Goal: Navigation & Orientation: Understand site structure

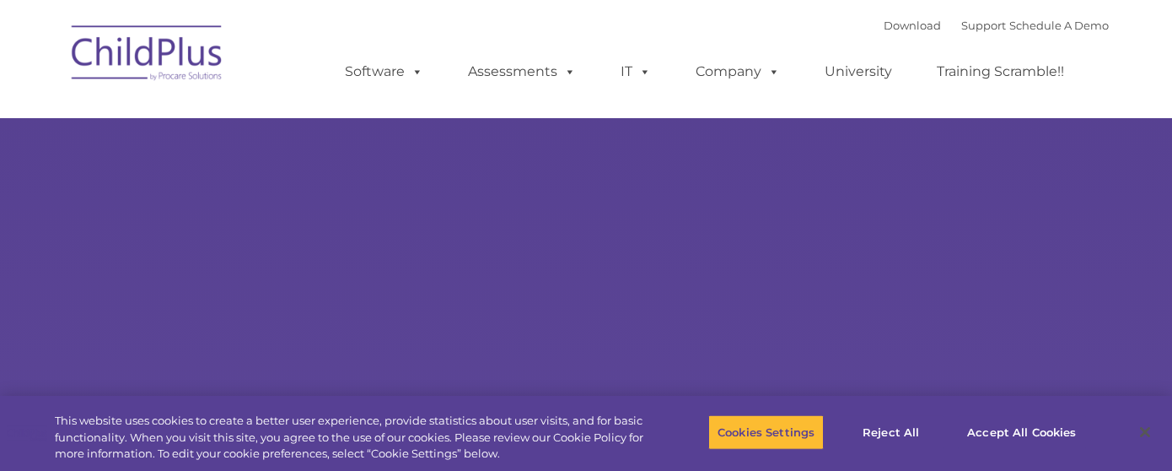
select select "MEDIUM"
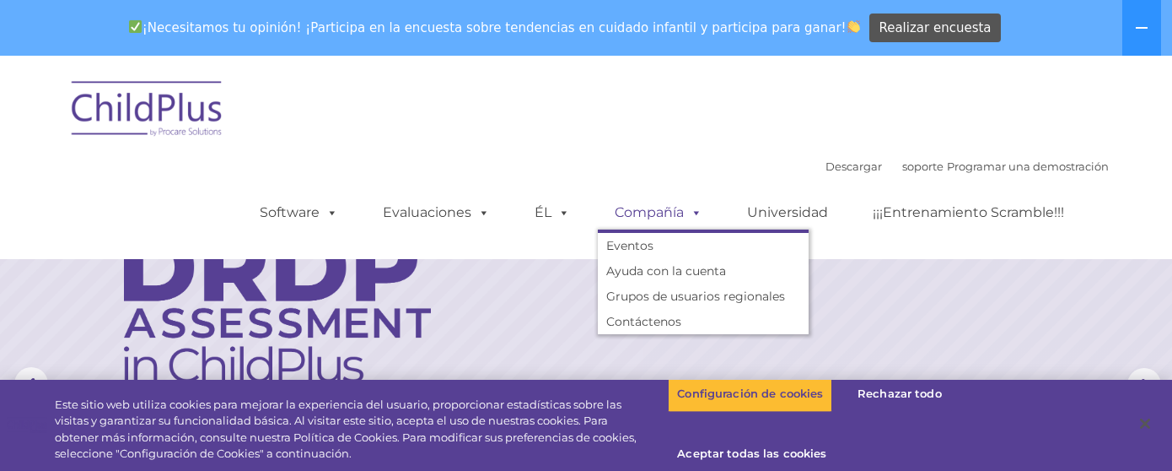
click at [675, 216] on font "Compañía" at bounding box center [649, 212] width 69 height 16
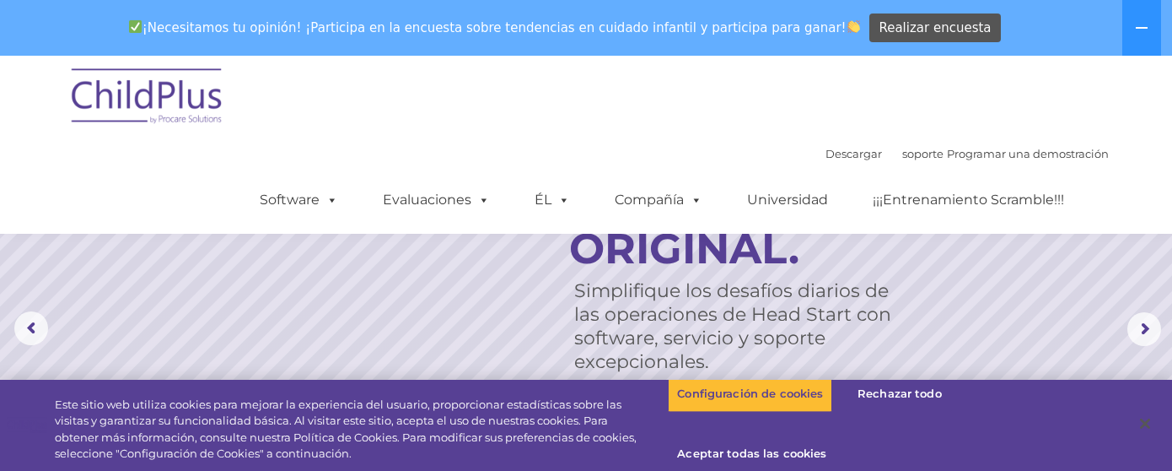
click at [148, 104] on img at bounding box center [147, 98] width 169 height 84
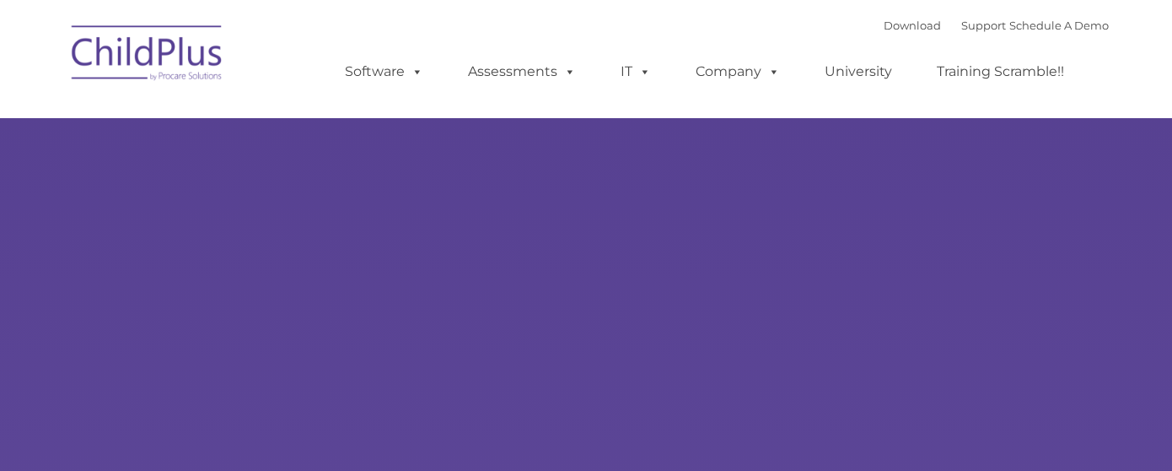
type input ""
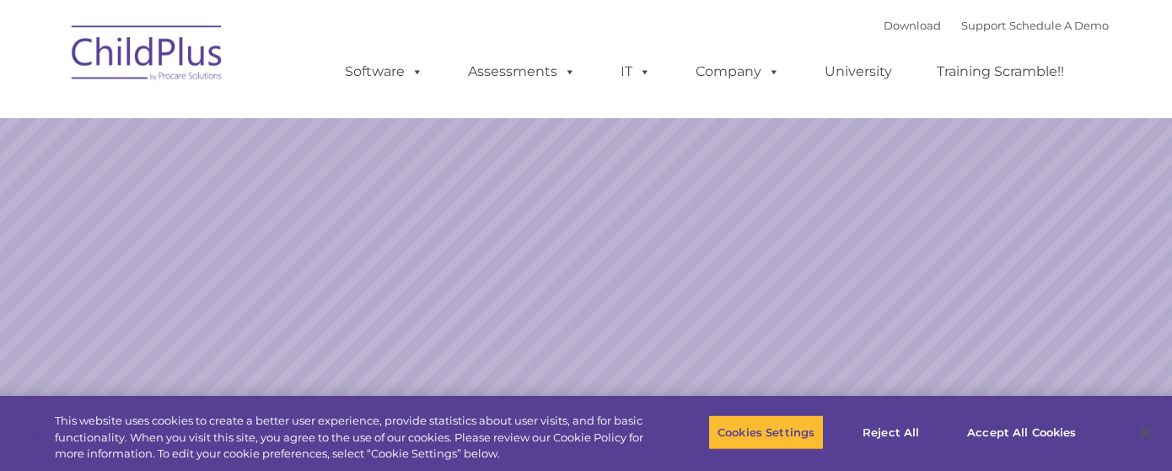
select select "MEDIUM"
